Goal: Navigation & Orientation: Understand site structure

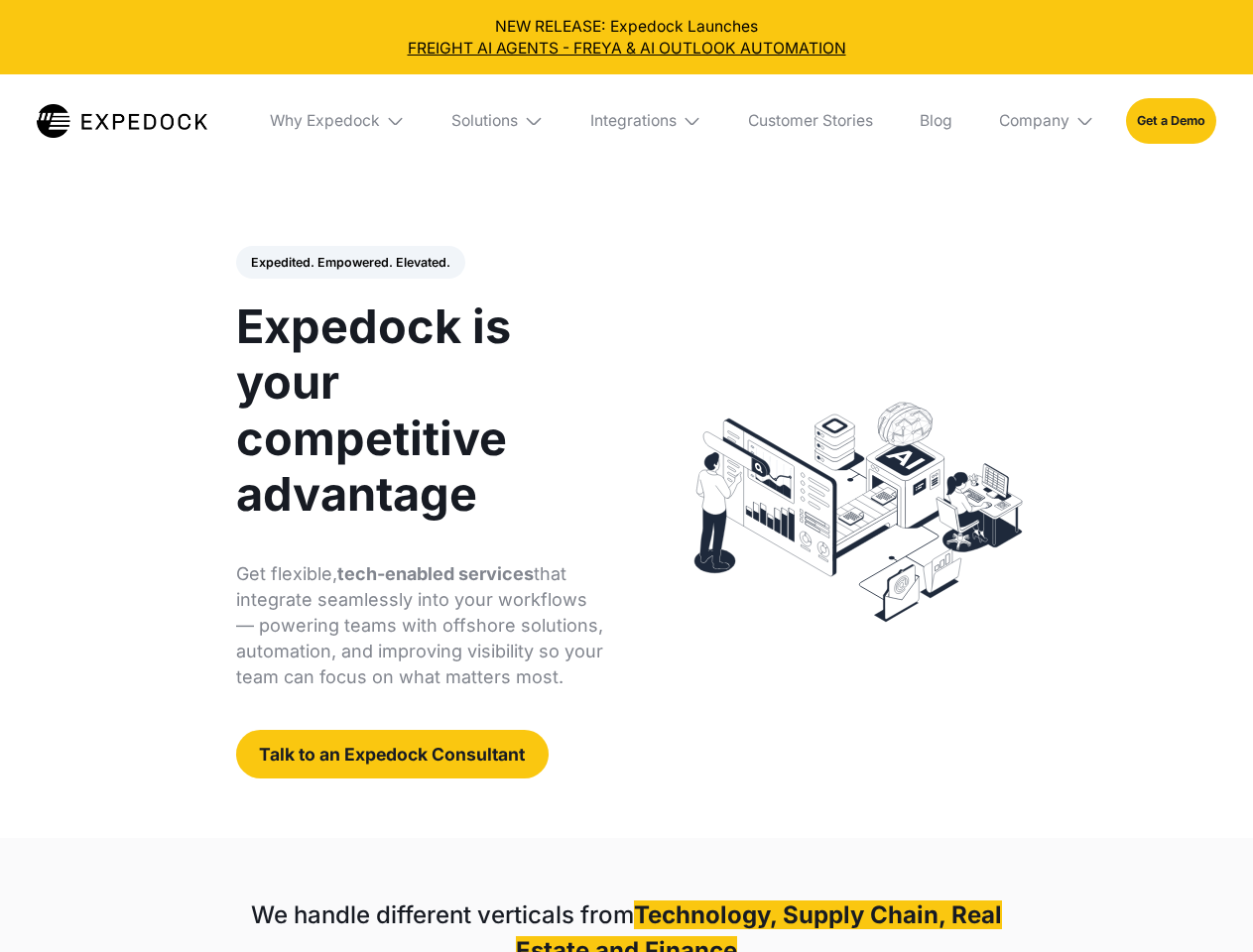
select select
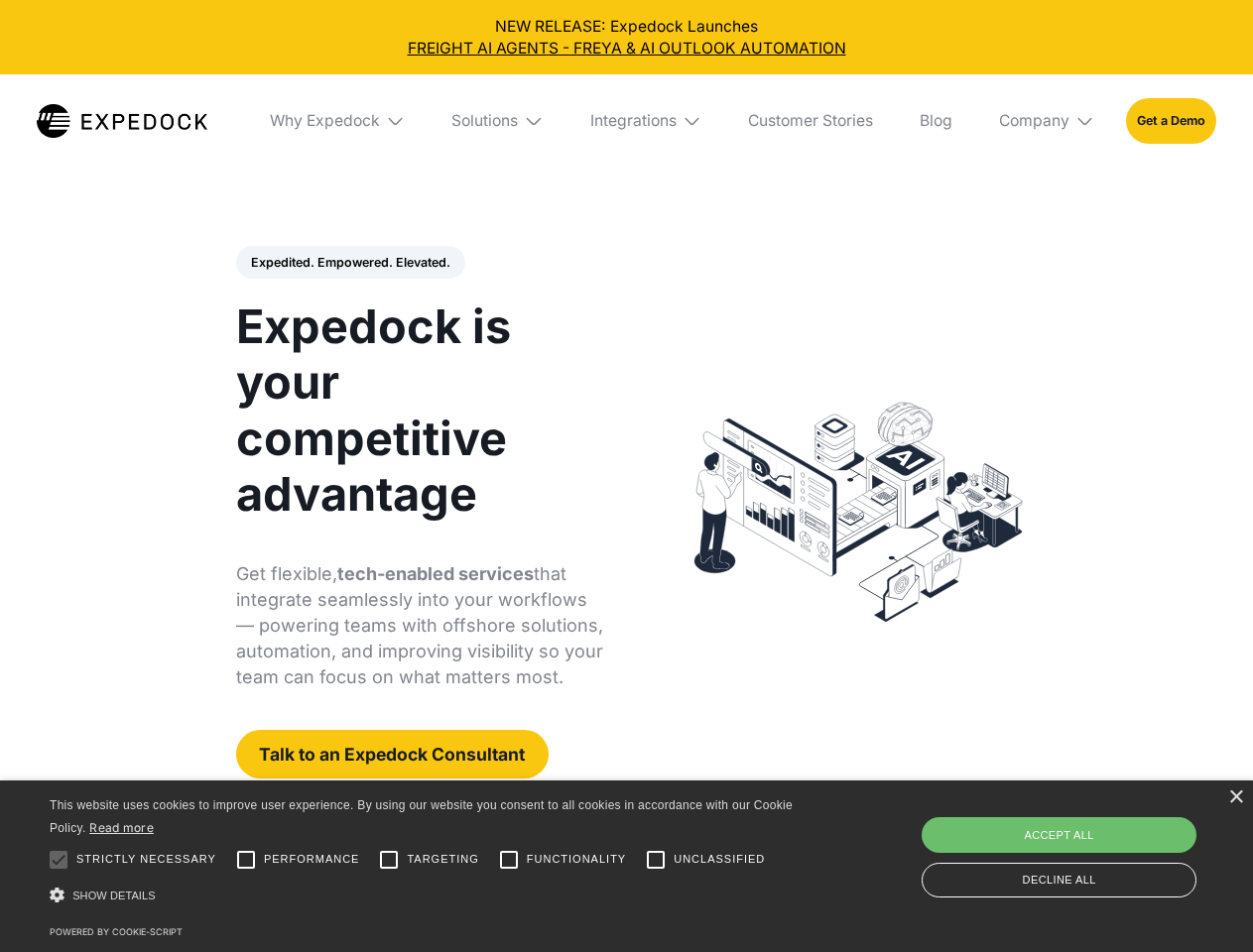
click at [626, 121] on div "Integrations" at bounding box center [633, 121] width 87 height 20
click at [338, 121] on div "Why Expedock" at bounding box center [308, 121] width 110 height 20
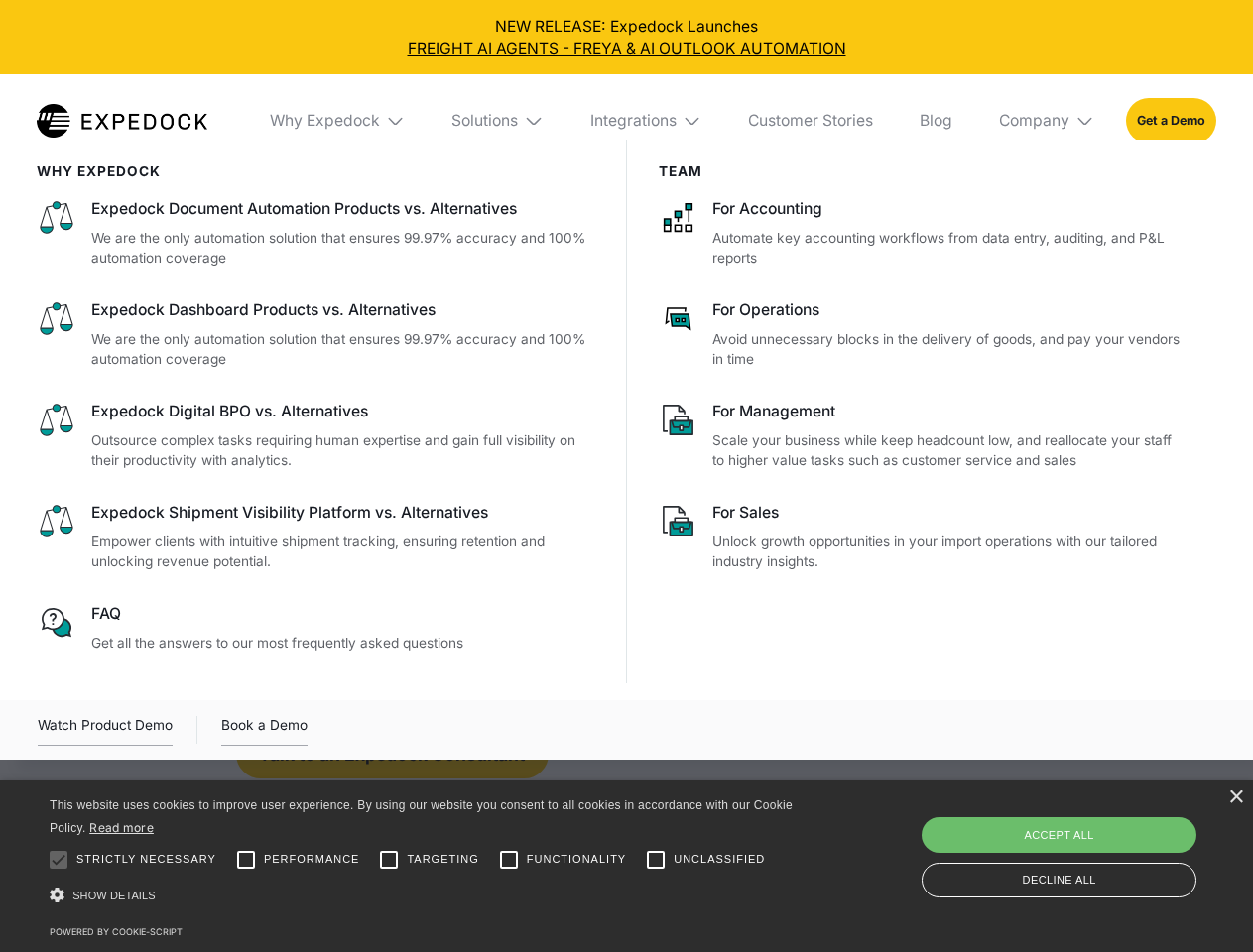
click at [499, 121] on div "Solutions" at bounding box center [485, 121] width 67 height 20
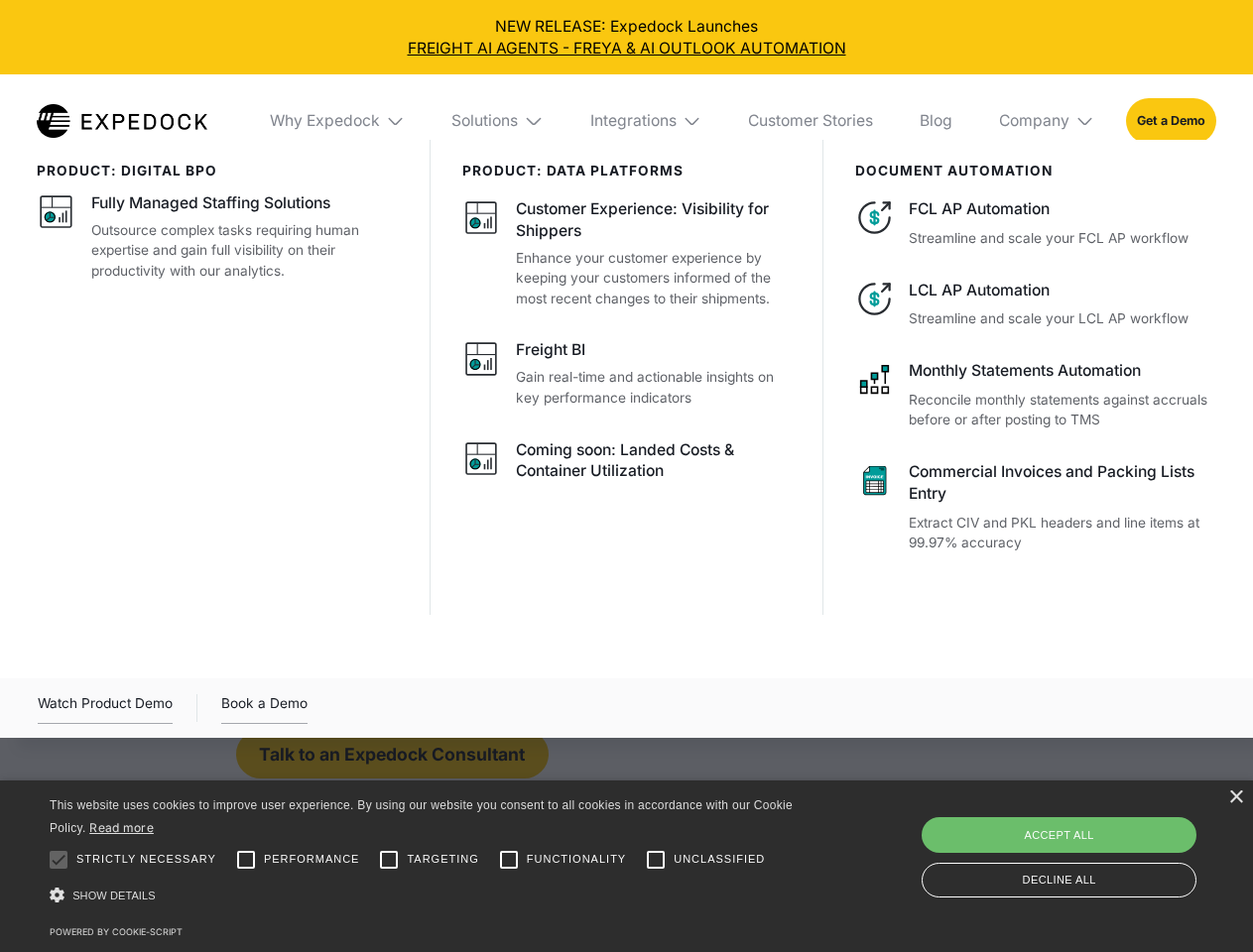
click at [647, 121] on div "Integrations" at bounding box center [633, 121] width 87 height 20
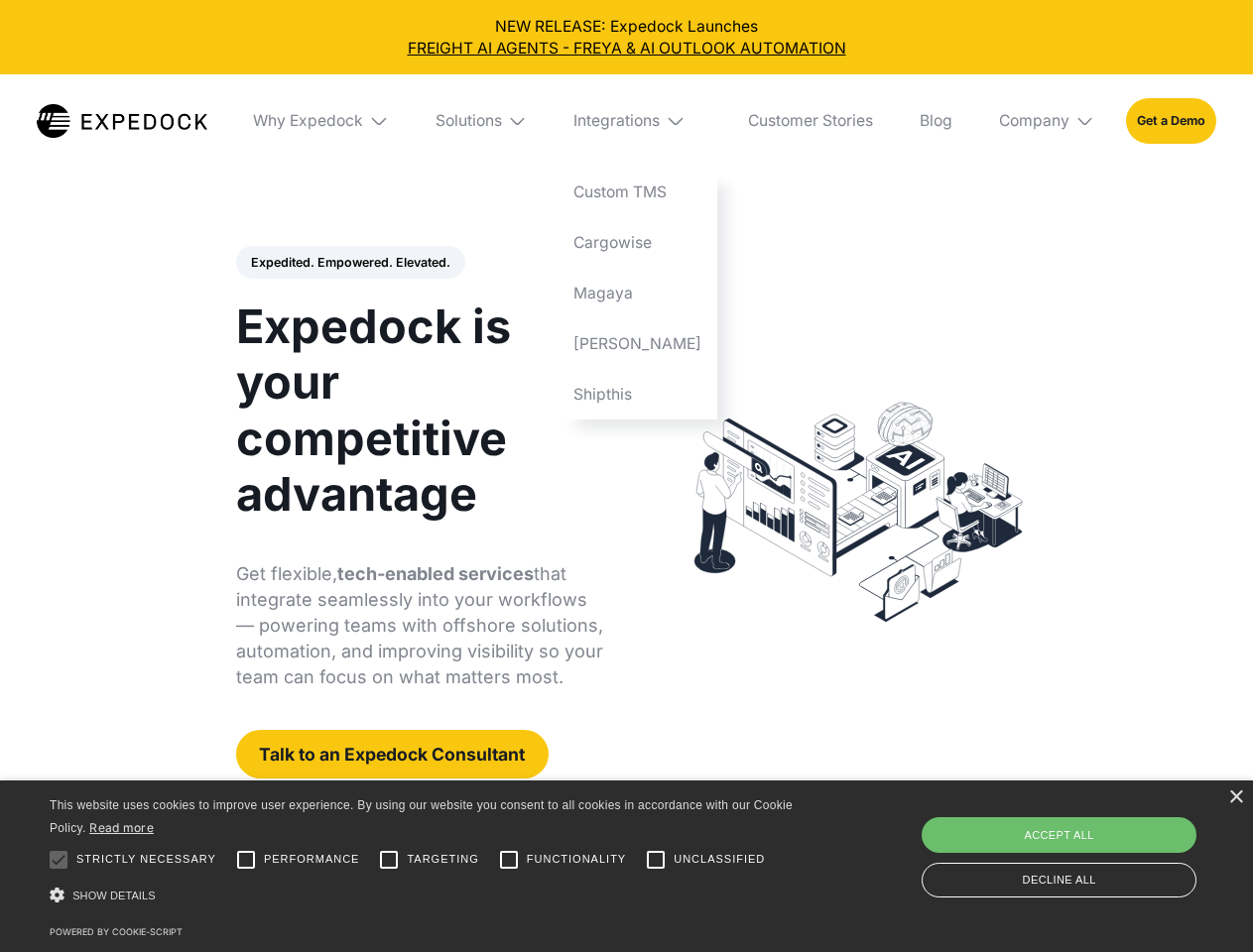
click at [1048, 121] on div "Company" at bounding box center [1034, 121] width 71 height 20
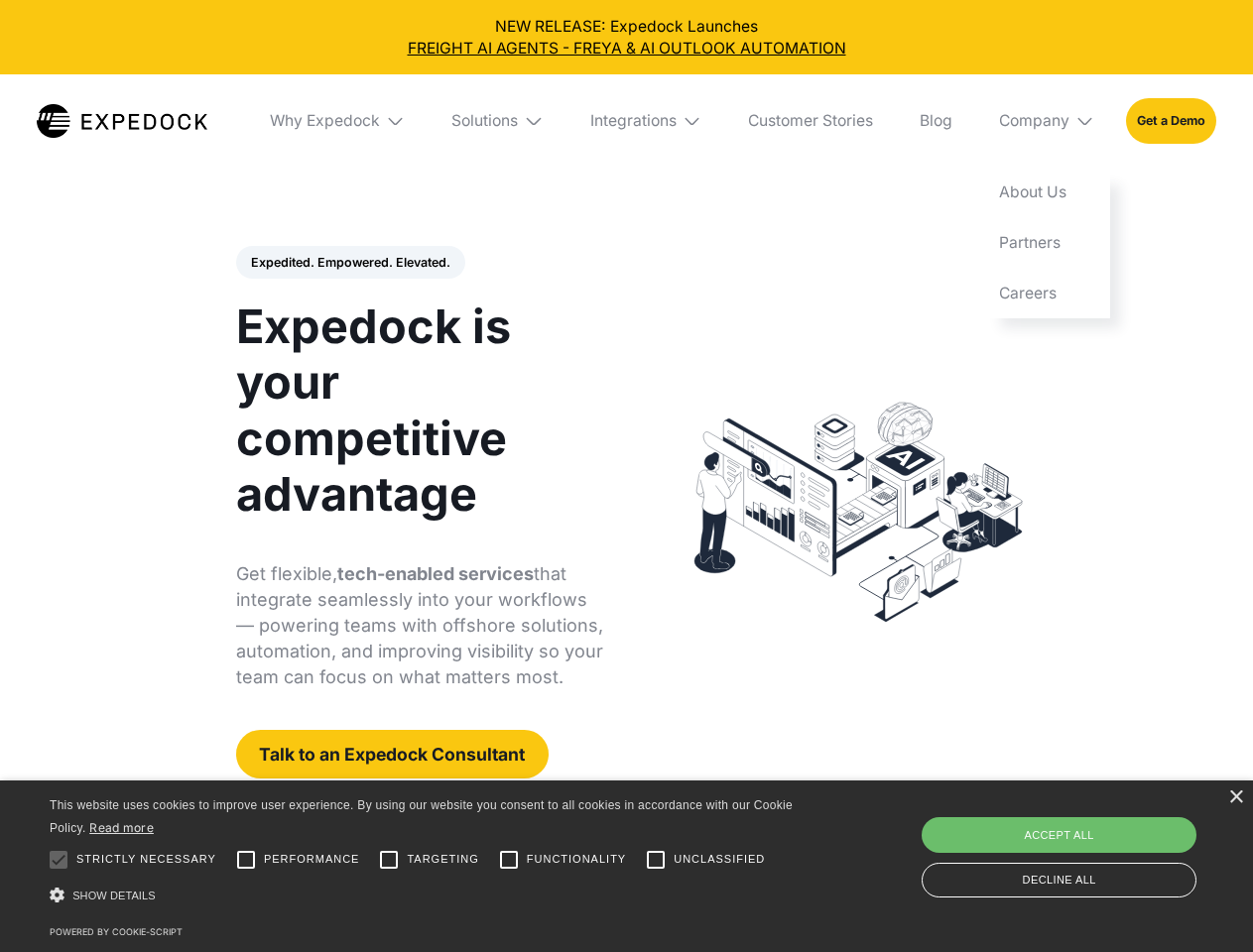
click at [349, 263] on div "Expedited. Empowered. Elevated. Automate Freight Document Extraction at 99.97% …" at bounding box center [420, 512] width 368 height 533
click at [59, 859] on div at bounding box center [59, 859] width 40 height 40
click at [246, 859] on input "Performance" at bounding box center [246, 859] width 40 height 40
checkbox input "true"
click at [389, 859] on input "Targeting" at bounding box center [389, 859] width 40 height 40
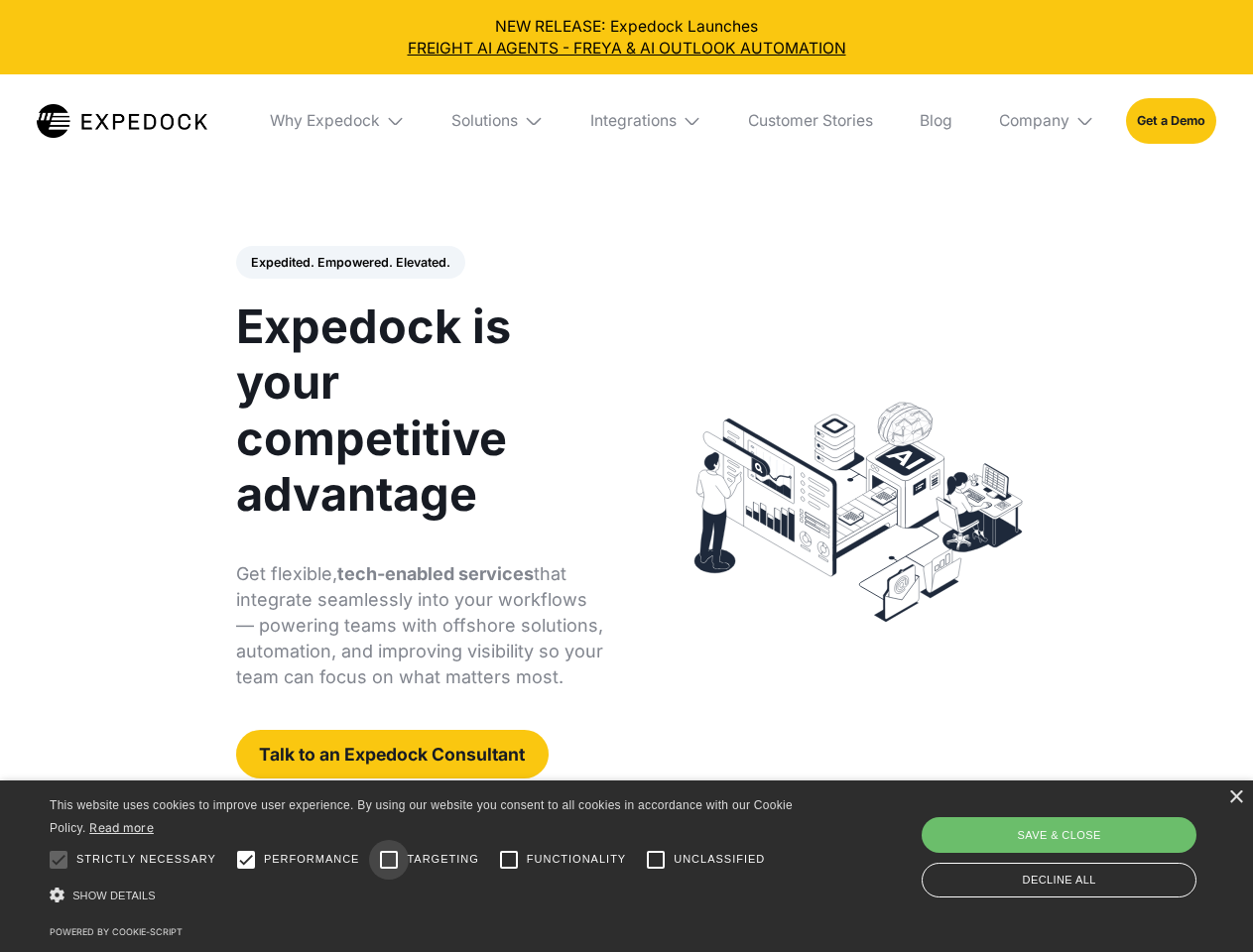
checkbox input "true"
click at [509, 859] on input "Functionality" at bounding box center [509, 859] width 40 height 40
checkbox input "true"
